Goal: Information Seeking & Learning: Learn about a topic

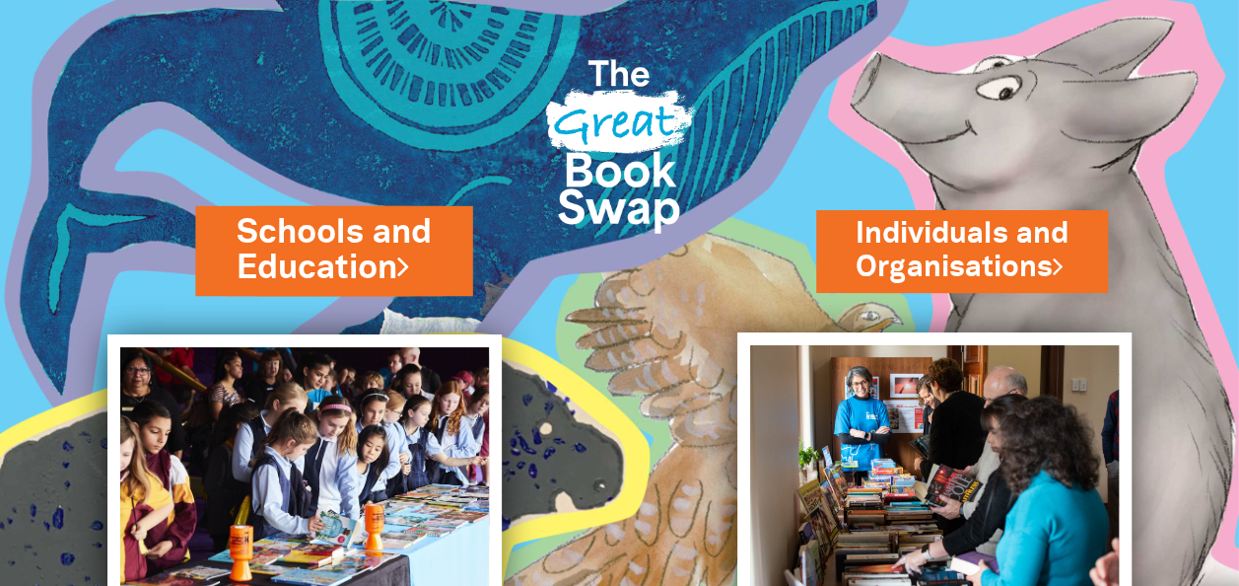
click at [291, 235] on link "Schools and Education" at bounding box center [334, 250] width 194 height 83
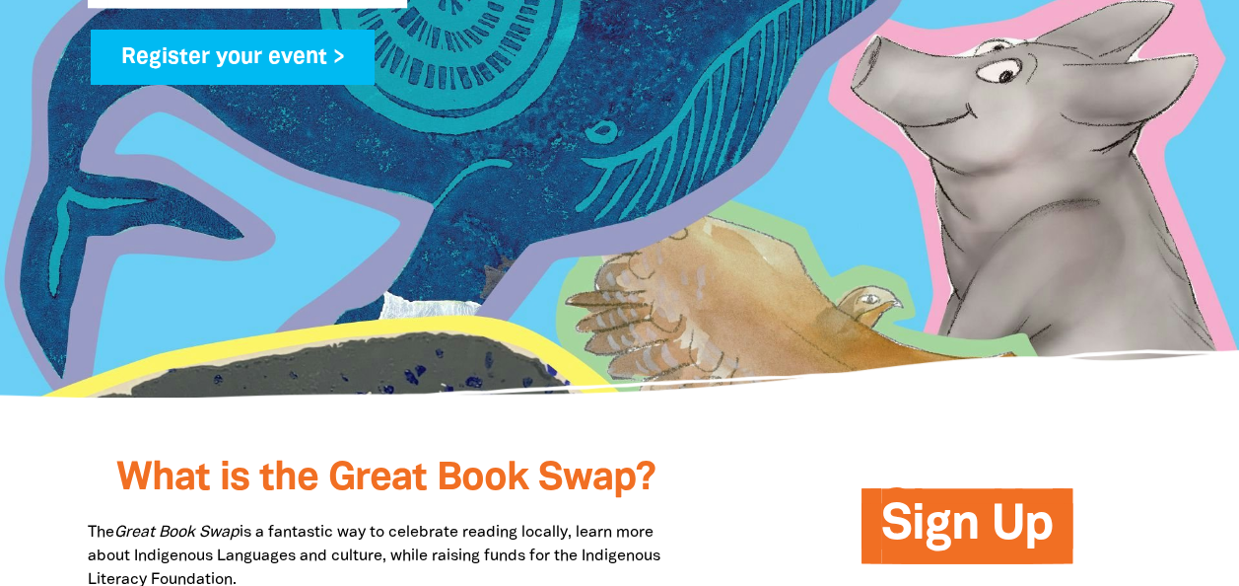
scroll to position [887, 0]
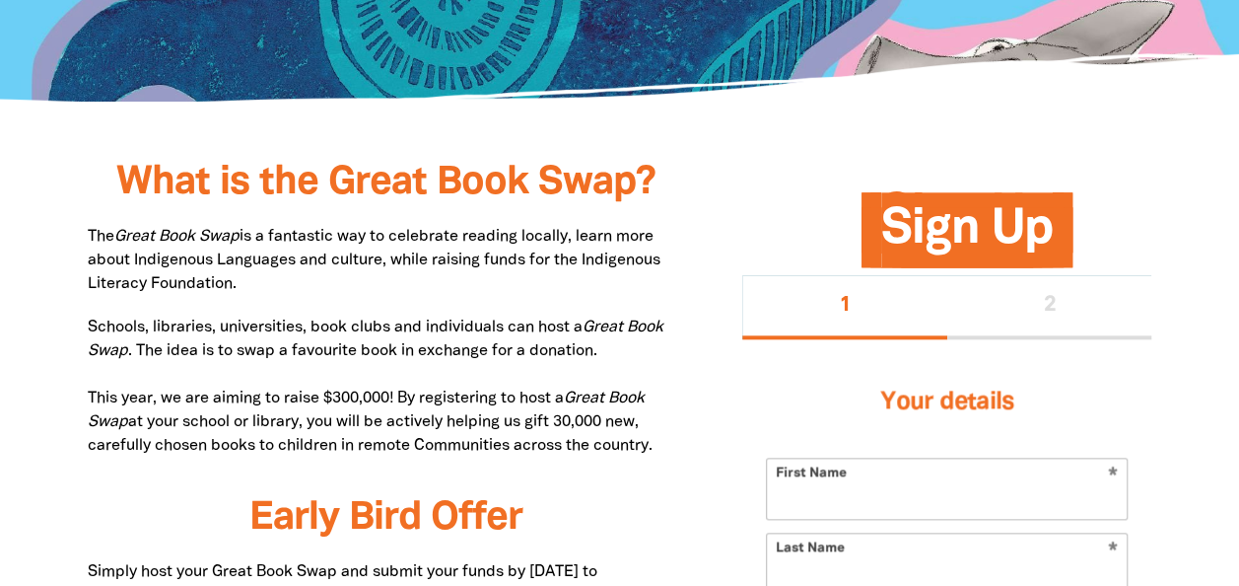
drag, startPoint x: 659, startPoint y: 446, endPoint x: 79, endPoint y: 231, distance: 618.3
copy div "The Great Book Swap is a fantastic way to celebrate reading locally, learn more…"
